Goal: Task Accomplishment & Management: Use online tool/utility

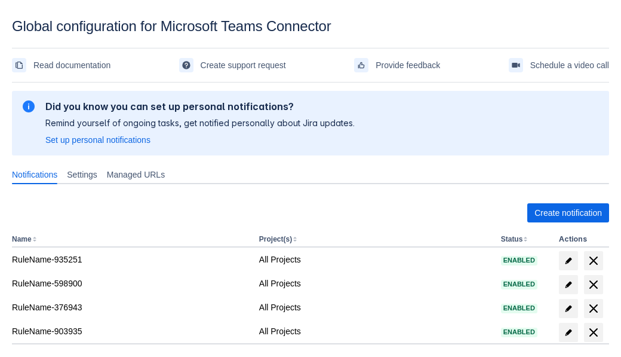
click at [568, 213] on span "Create notification" at bounding box center [568, 212] width 67 height 19
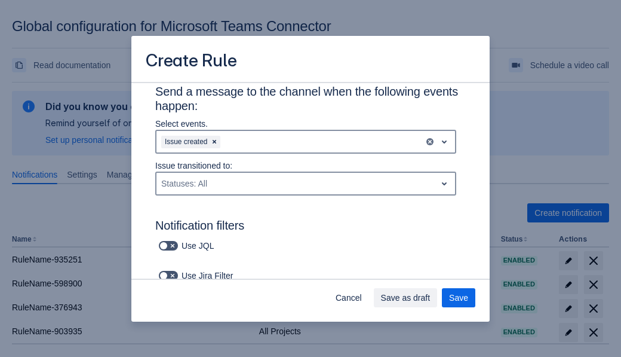
type input "RuleName-543685"
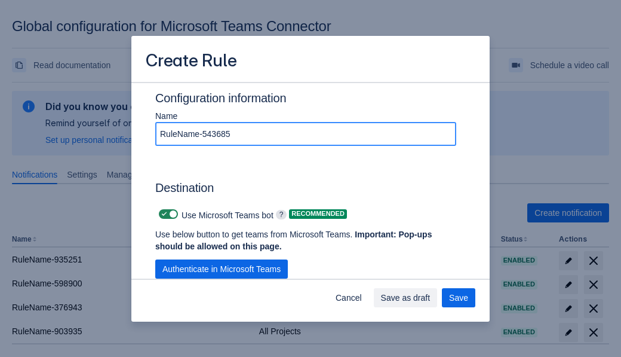
click at [222, 269] on span "Authenticate in Microsoft Teams" at bounding box center [221, 268] width 118 height 19
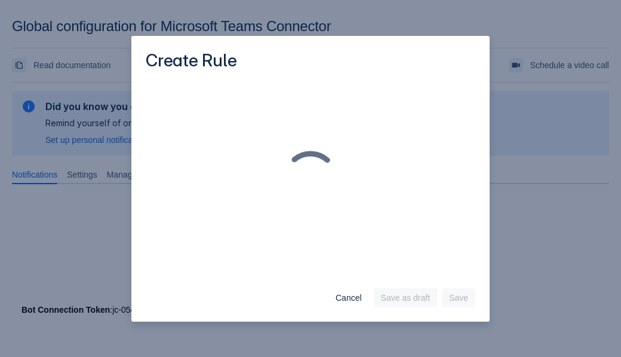
scroll to position [0, 0]
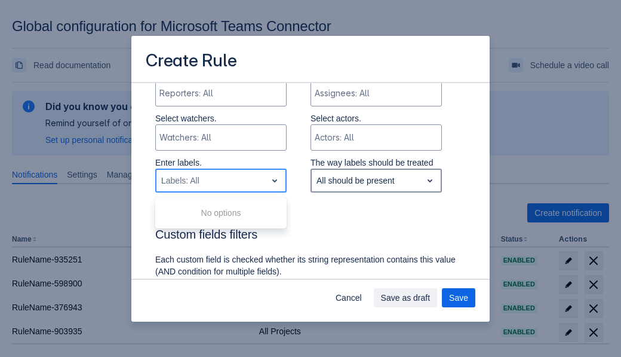
type input "543685_label"
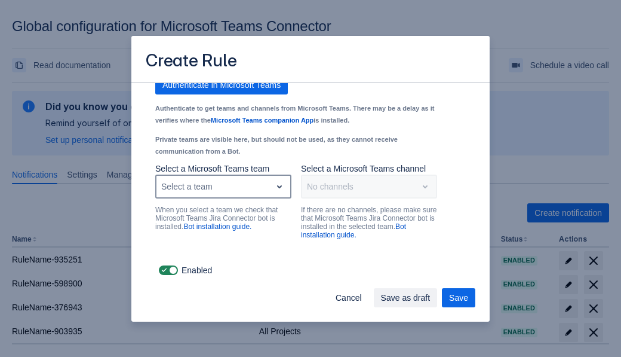
click at [223, 186] on div "Select a team" at bounding box center [213, 186] width 115 height 19
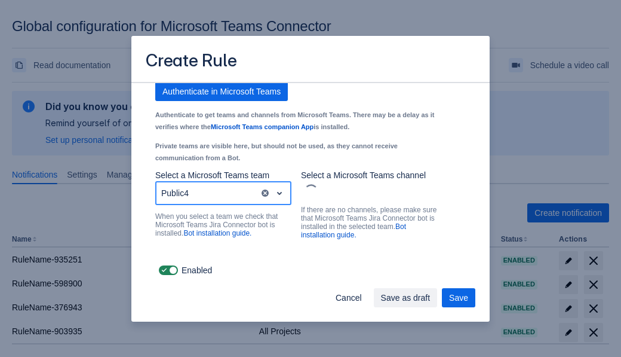
scroll to position [940, 0]
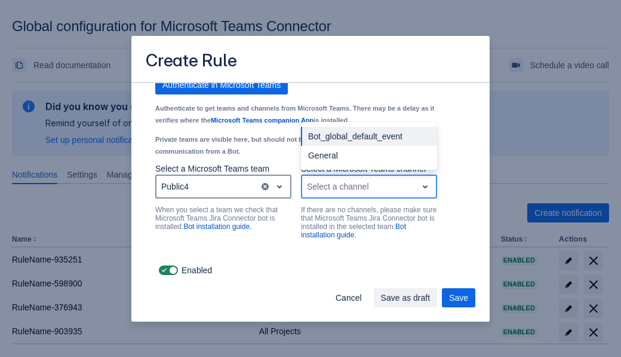
click at [369, 136] on div "Bot_global_default_event" at bounding box center [369, 136] width 136 height 19
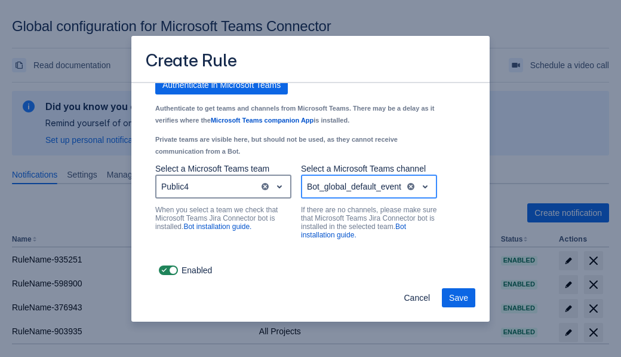
click at [459, 297] on span "Save" at bounding box center [458, 297] width 19 height 19
